Goal: Communication & Community: Answer question/provide support

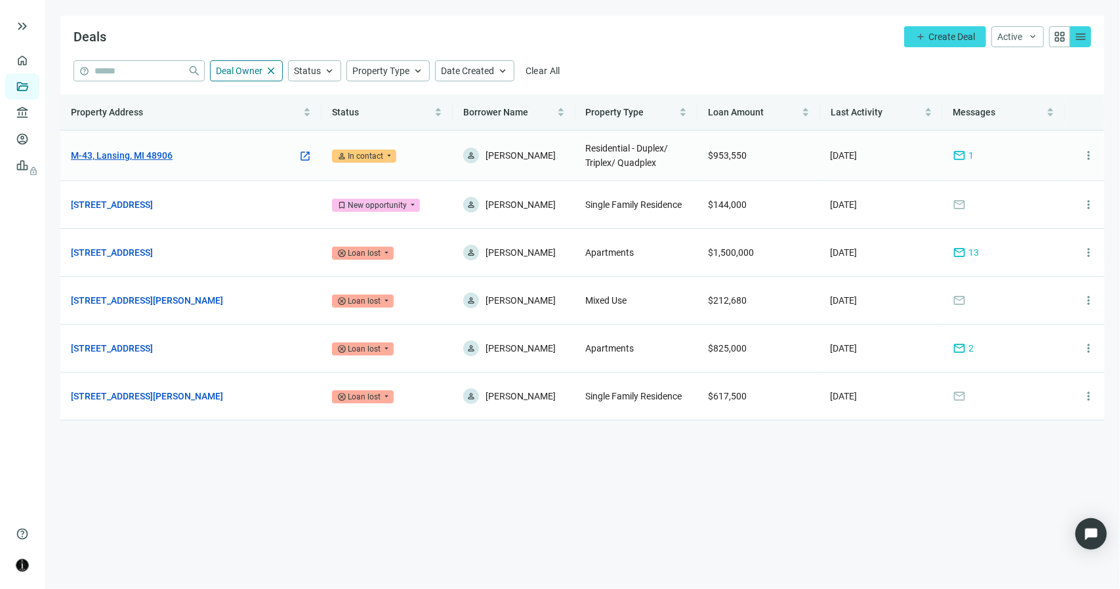
click at [150, 153] on link "M-43, Lansing, MI 48906" at bounding box center [122, 155] width 102 height 14
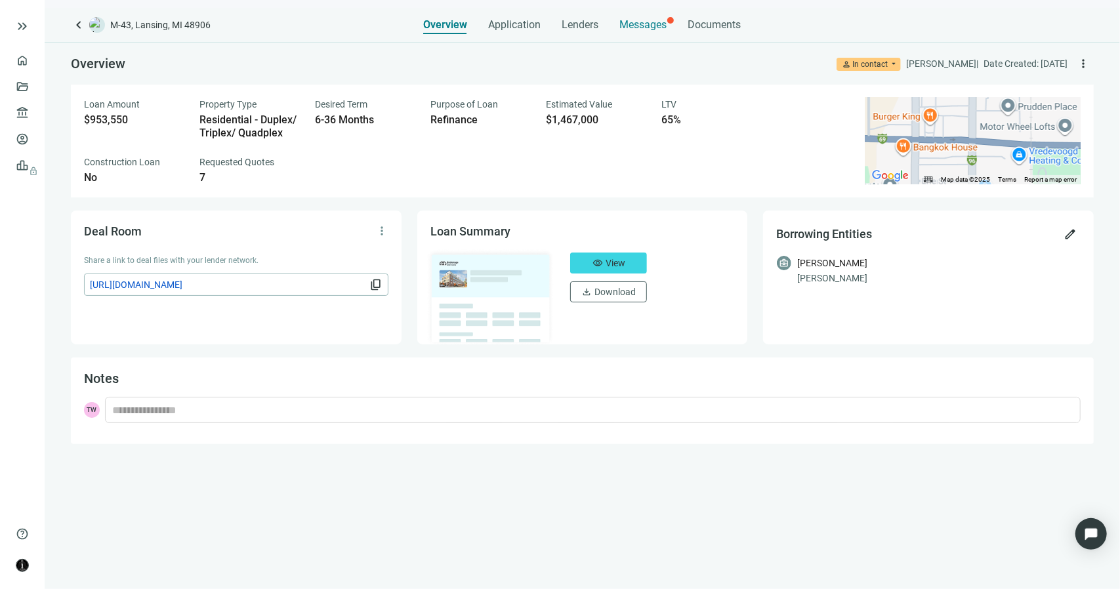
click at [638, 26] on span "Messages" at bounding box center [643, 24] width 47 height 12
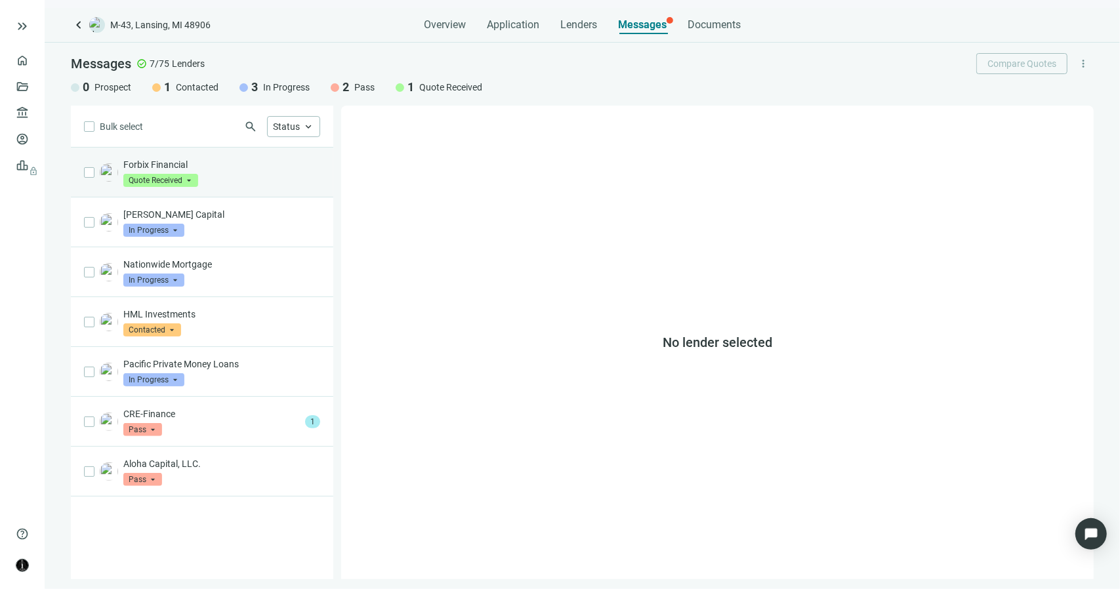
click at [242, 183] on div "Forbix Financial Quote Received arrow_drop_down" at bounding box center [221, 172] width 197 height 29
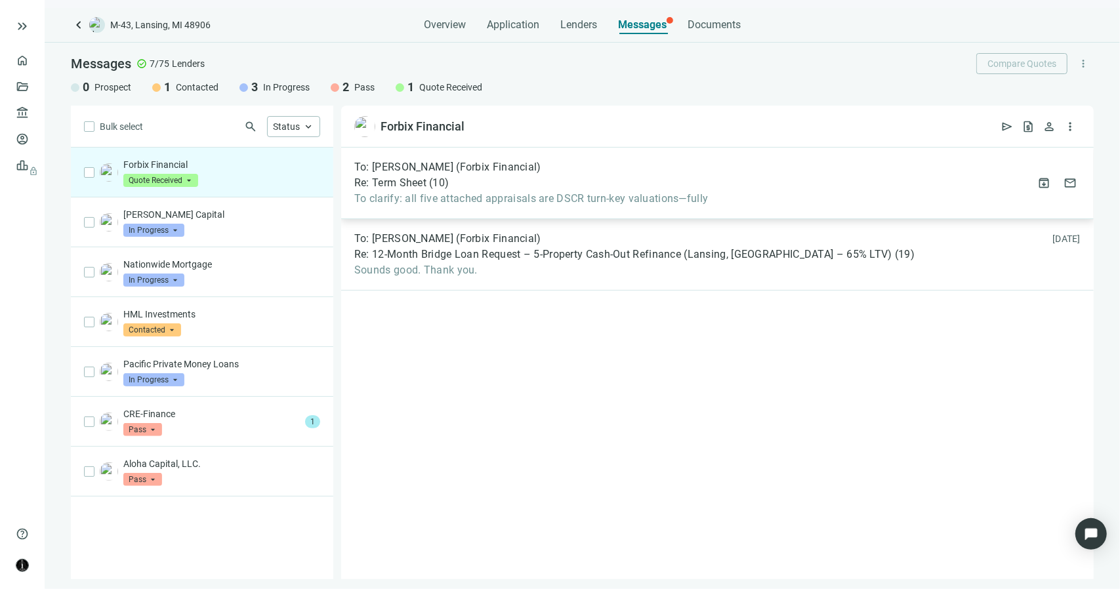
click at [566, 169] on div "To: [PERSON_NAME] (Forbix Financial)" at bounding box center [531, 167] width 354 height 13
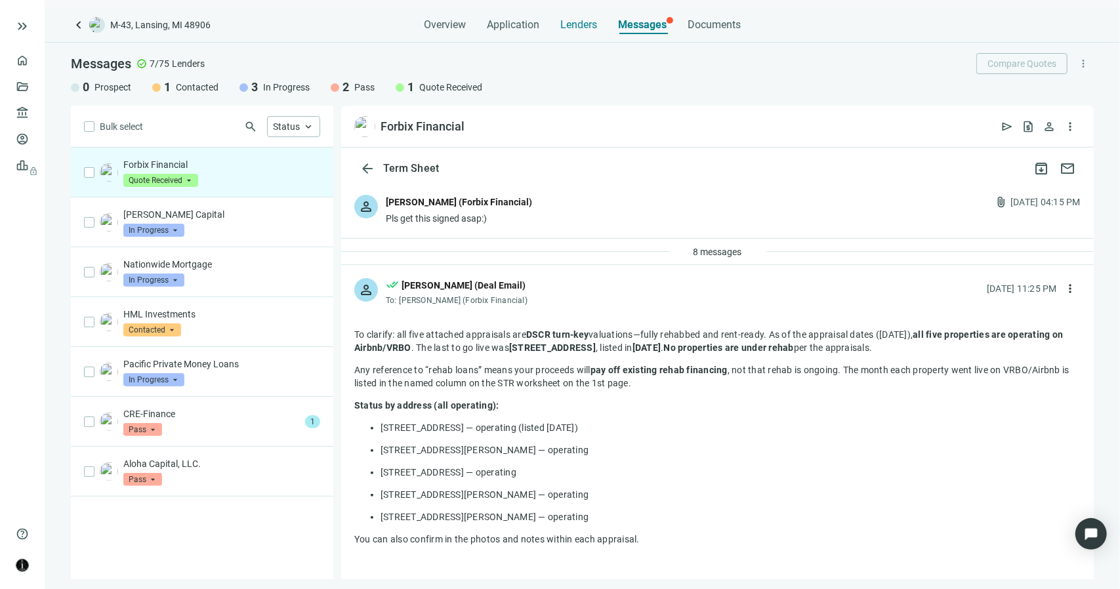
click at [575, 24] on span "Lenders" at bounding box center [578, 24] width 37 height 13
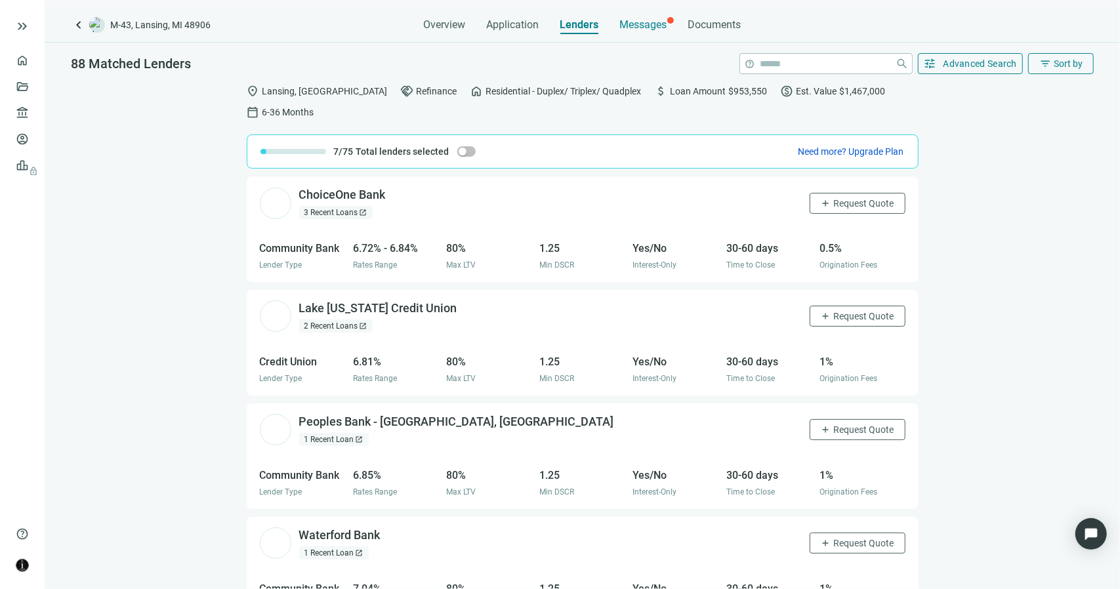
click at [630, 26] on span "Messages" at bounding box center [643, 24] width 47 height 12
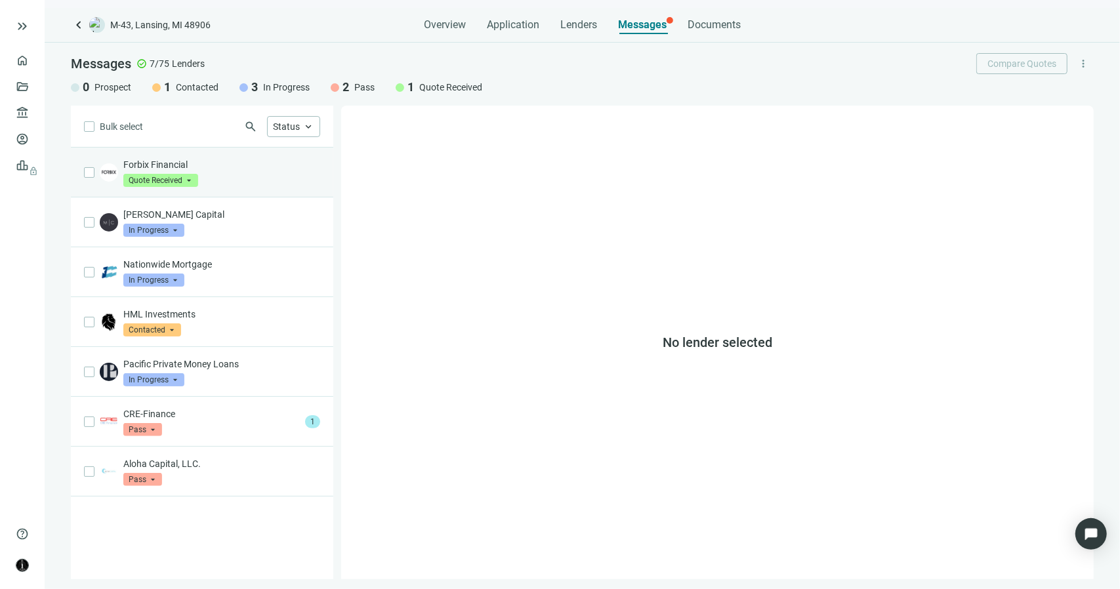
click at [275, 163] on p "Forbix Financial" at bounding box center [221, 164] width 197 height 13
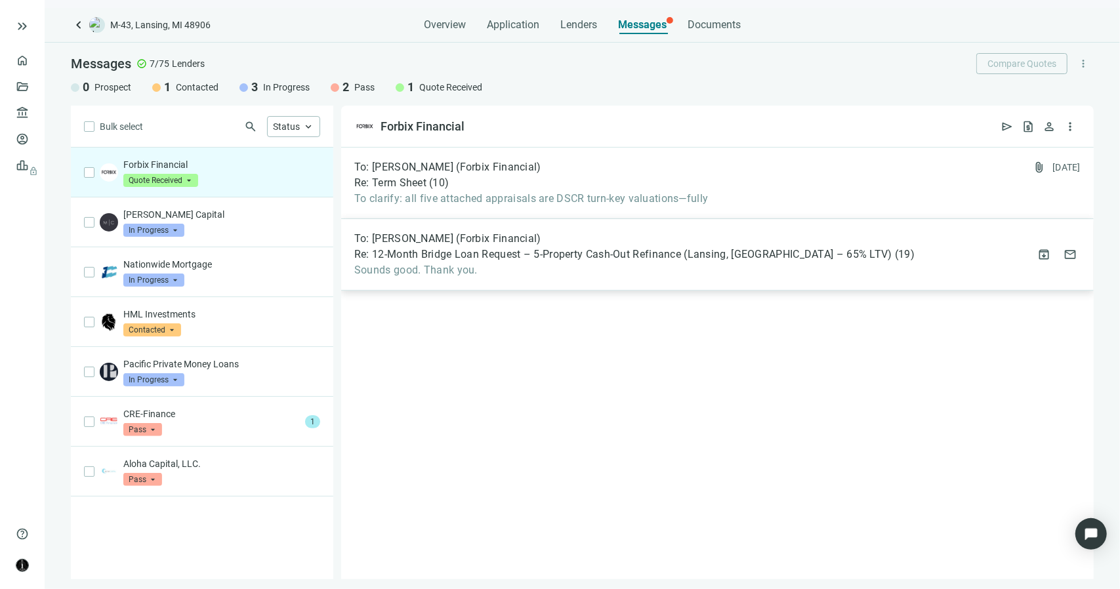
click at [401, 279] on div "To: [PERSON_NAME] (Forbix Financial) Re: 12-Month Bridge Loan Request – 5-Prope…" at bounding box center [717, 254] width 752 height 71
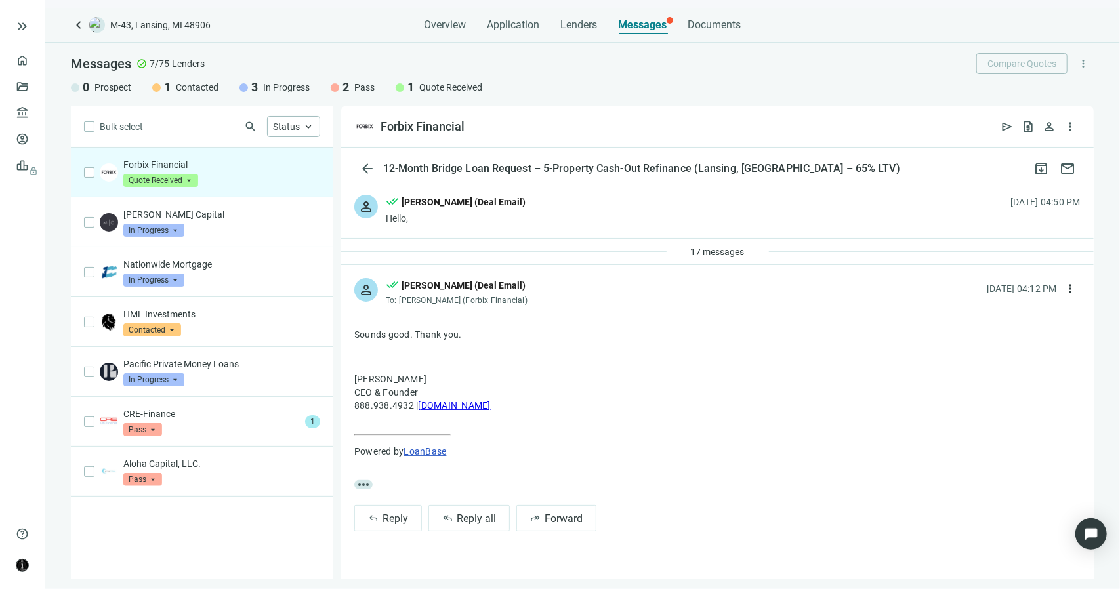
click at [212, 188] on div "Forbix Financial Quote Received arrow_drop_down" at bounding box center [202, 173] width 262 height 50
click at [367, 171] on span "arrow_back" at bounding box center [367, 169] width 16 height 16
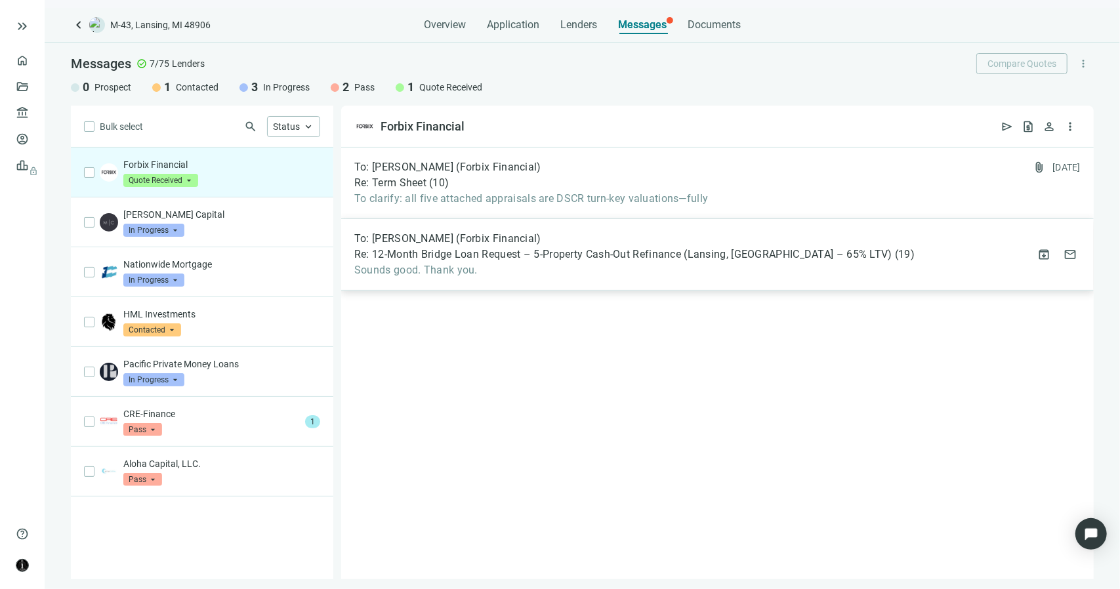
click at [575, 248] on span "Re: 12-Month Bridge Loan Request – 5-Property Cash-Out Refinance (Lansing, [GEO…" at bounding box center [623, 254] width 538 height 13
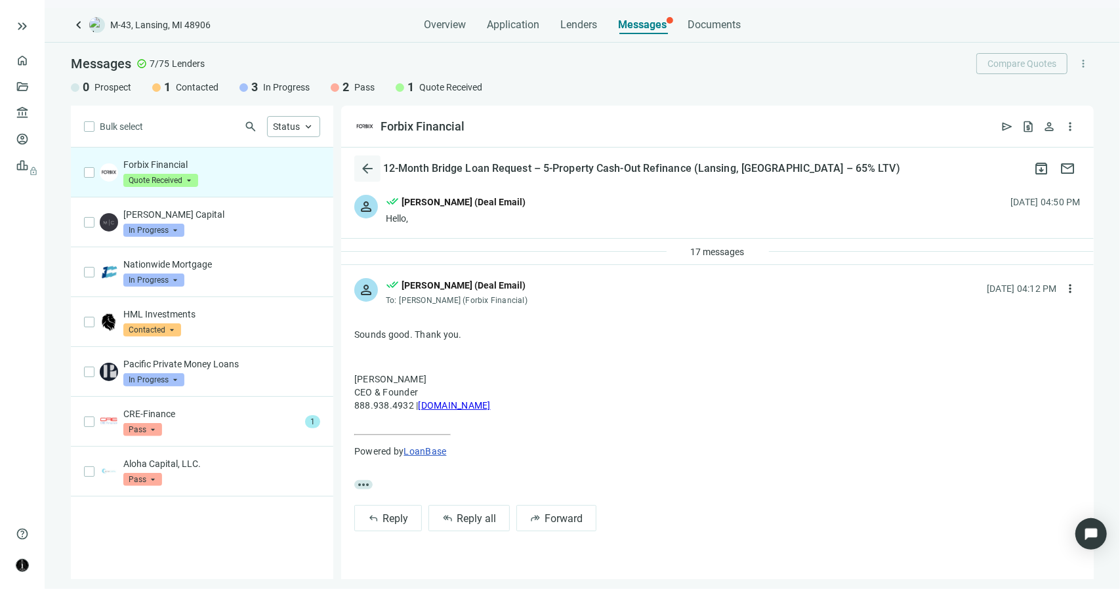
click at [370, 165] on span "arrow_back" at bounding box center [367, 169] width 16 height 16
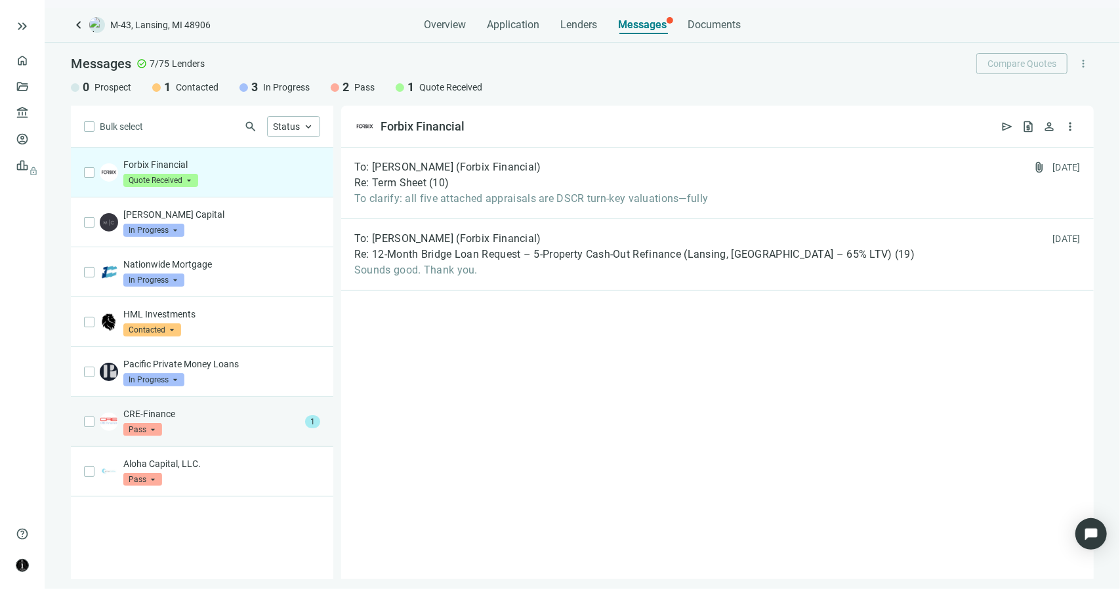
click at [258, 415] on p "CRE-Finance" at bounding box center [211, 413] width 176 height 13
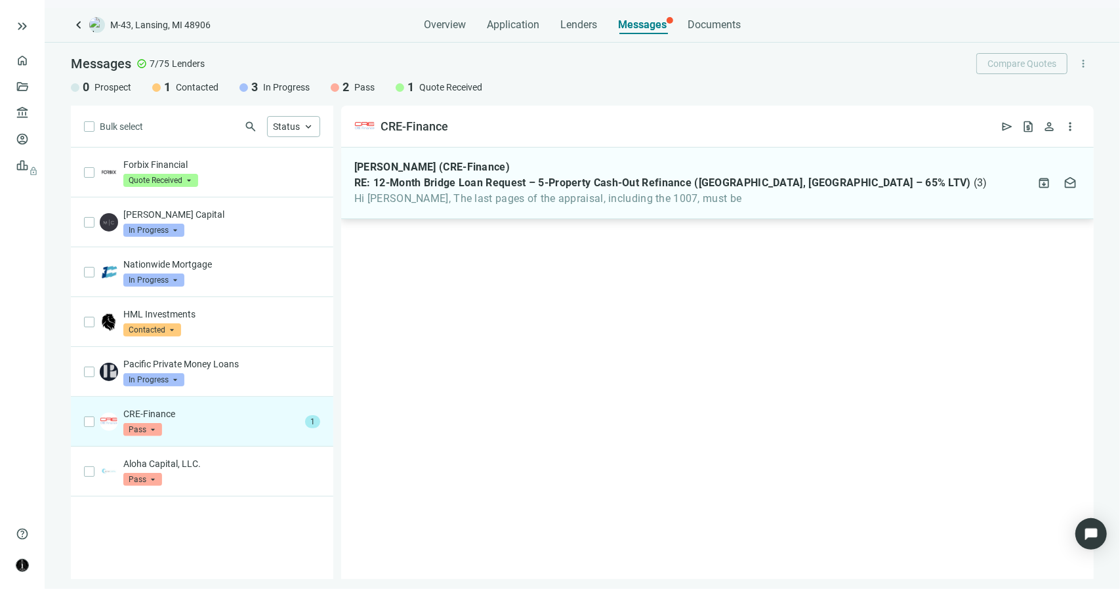
click at [593, 188] on span "RE: 12-Month Bridge Loan Request – 5-Property Cash-Out Refinance ([GEOGRAPHIC_D…" at bounding box center [662, 182] width 617 height 13
